Goal: Find contact information: Find contact information

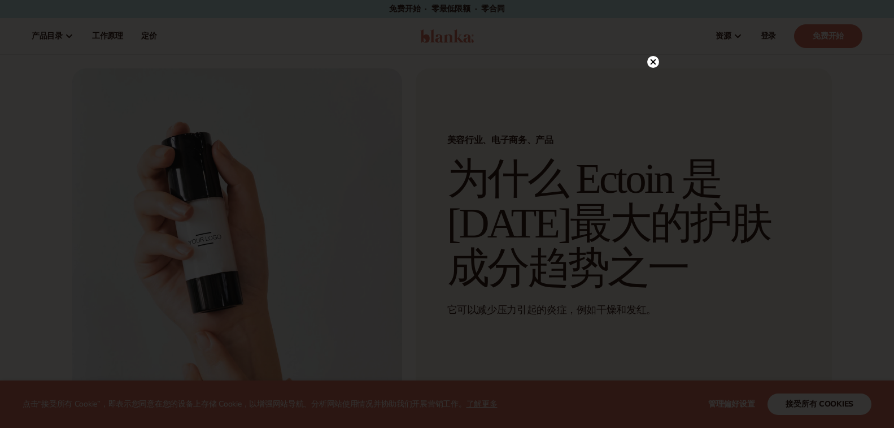
click at [658, 61] on circle at bounding box center [653, 62] width 12 height 12
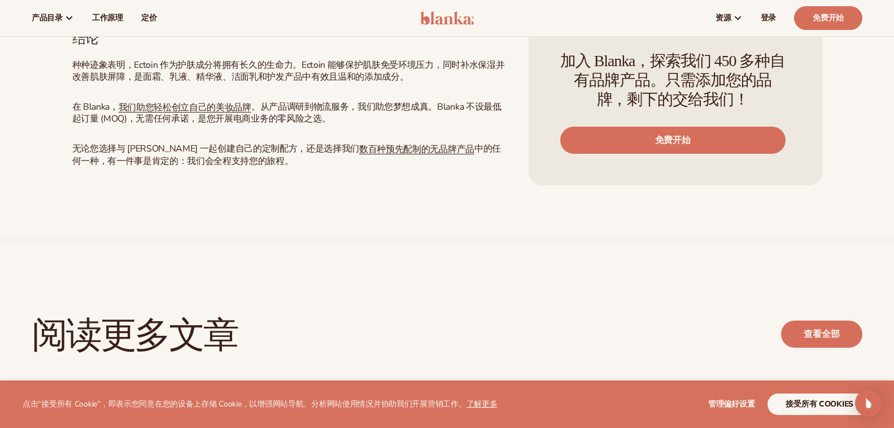
scroll to position [1243, 0]
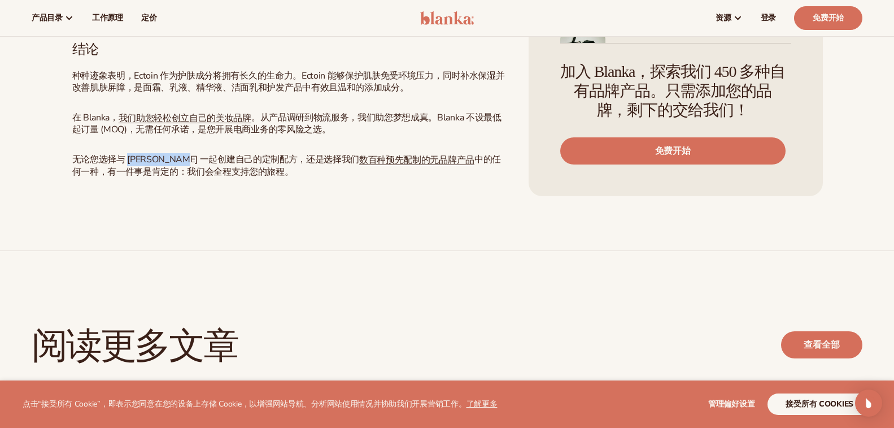
drag, startPoint x: 175, startPoint y: 160, endPoint x: 130, endPoint y: 156, distance: 45.4
click at [130, 156] on font "无论您选择与 [PERSON_NAME] 一起创建自己的定制配方，还是选择我们" at bounding box center [216, 159] width 288 height 12
copy font "Blanka Labs"
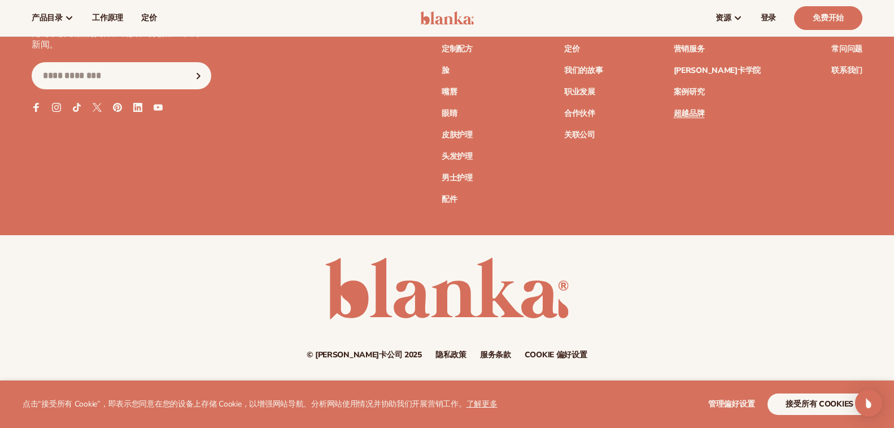
scroll to position [2312, 0]
click at [840, 69] on font "联系我们" at bounding box center [847, 70] width 31 height 11
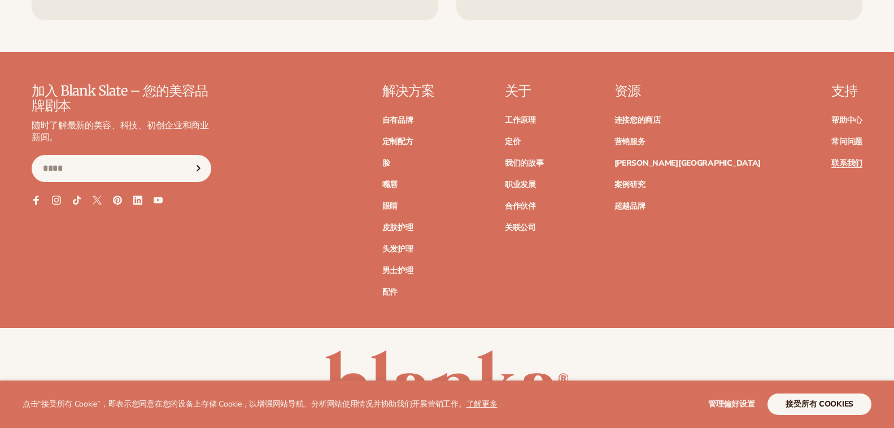
scroll to position [964, 0]
